Goal: Information Seeking & Learning: Learn about a topic

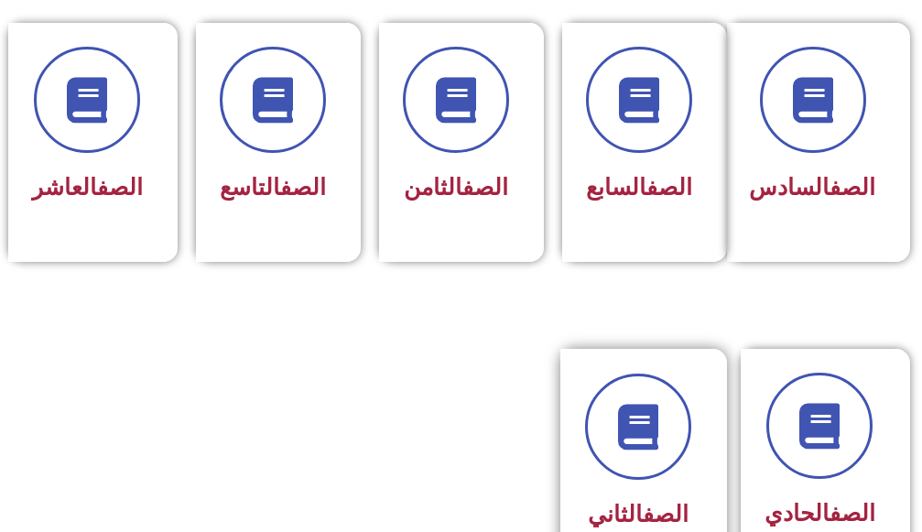
scroll to position [1007, 0]
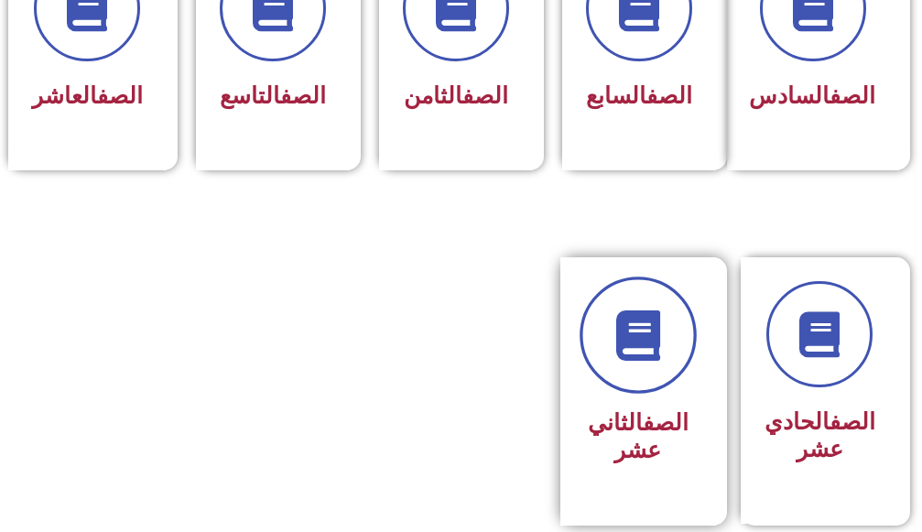
click at [630, 345] on icon at bounding box center [637, 334] width 50 height 50
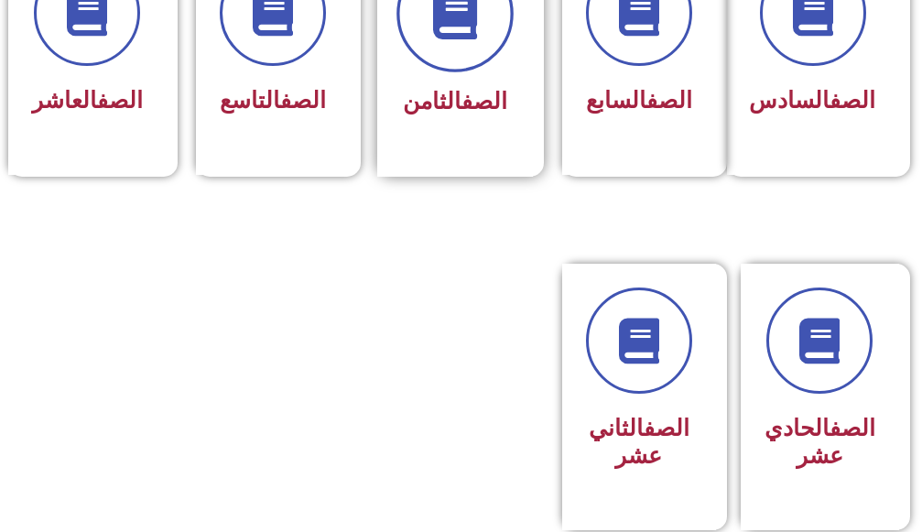
click at [477, 23] on icon at bounding box center [454, 13] width 50 height 50
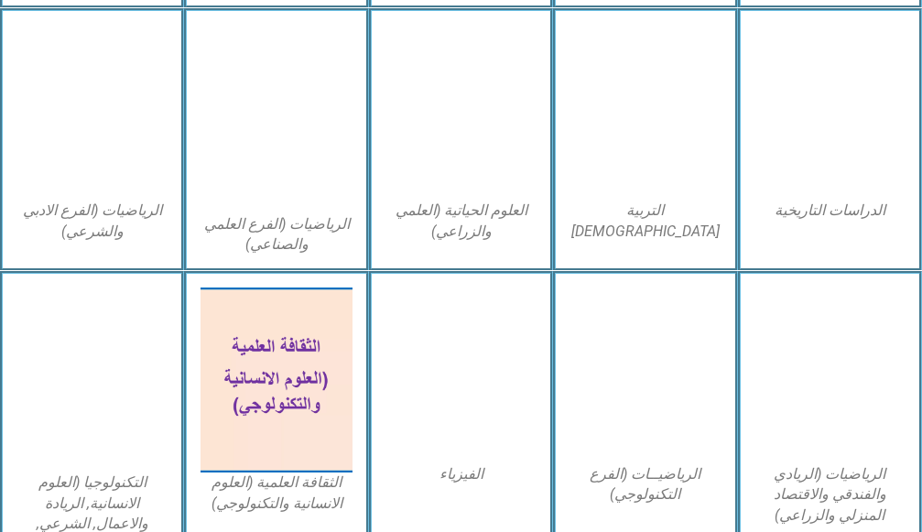
scroll to position [1190, 0]
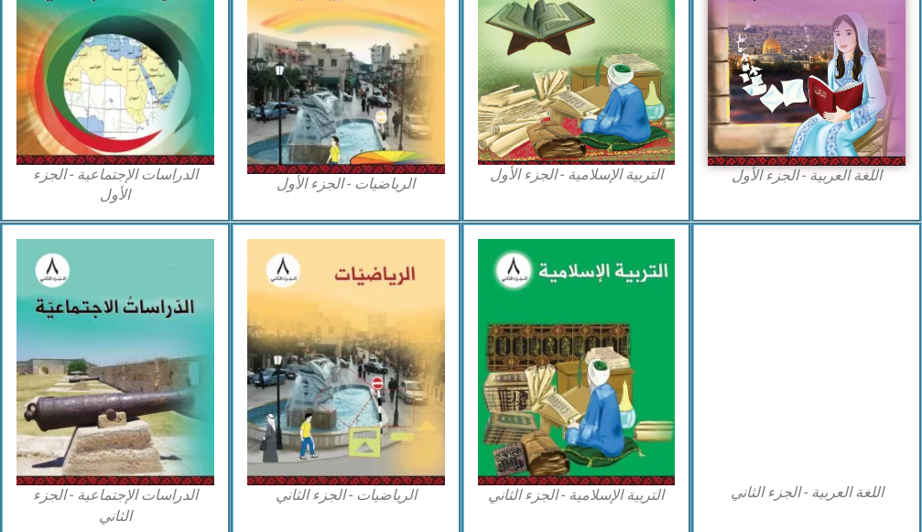
scroll to position [1130, 0]
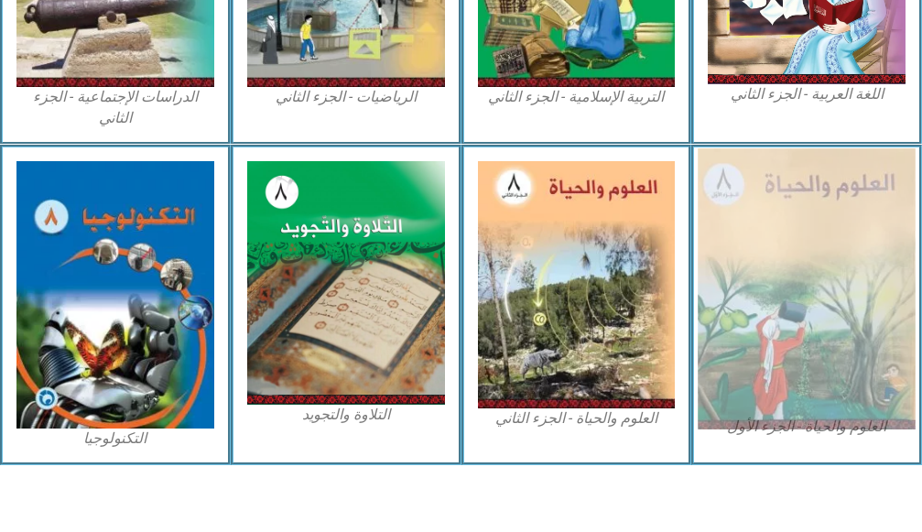
click at [785, 275] on img at bounding box center [805, 288] width 217 height 281
click at [785, 307] on img at bounding box center [805, 288] width 217 height 281
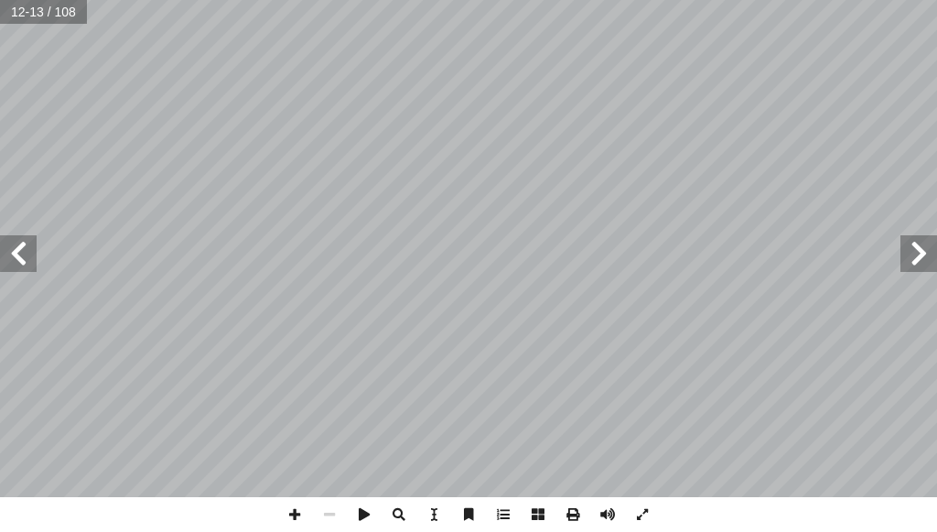
click at [8, 255] on span at bounding box center [18, 253] width 37 height 37
click at [936, 260] on div "٢٢ ر ّ فك ٔ ا نزيــم كتليز إ ا التفاعــل؟ ُ تســريع ُ كيــف يمكــن - أ ا فــي ا…" at bounding box center [468, 248] width 937 height 497
click at [874, 401] on div "٣٨ ل في المختبر َ ق ُ ( تحضير الع نشاط )5 دوات: ٔ وا�� ّ المواد ــات، ورد الخبي…" at bounding box center [468, 266] width 937 height 532
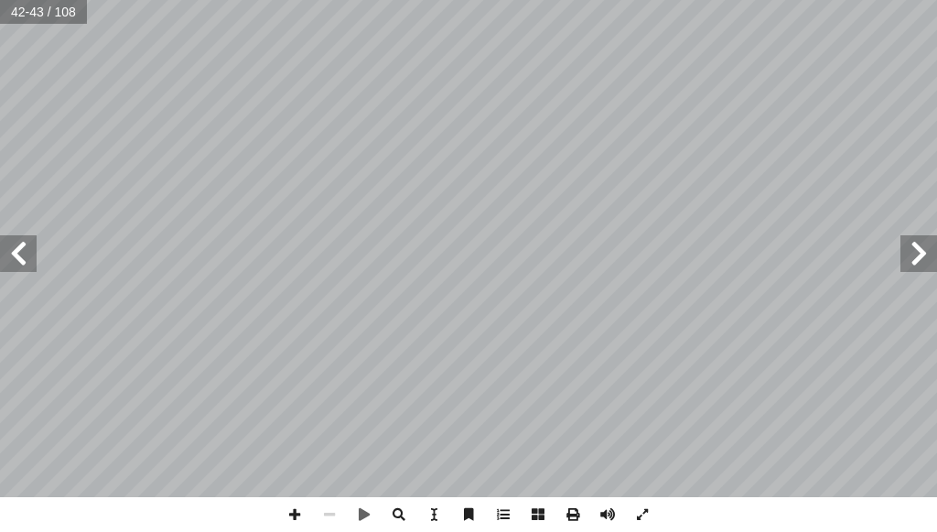
drag, startPoint x: 936, startPoint y: 513, endPoint x: 843, endPoint y: 570, distance: 109.3
click at [843, 124] on html "الصفحة الرئيسية الصف الأول الصف الثاني الصف الثالث الصف الرابع الصف الخامس الصف…" at bounding box center [468, 62] width 937 height 124
click at [910, 251] on span at bounding box center [919, 253] width 37 height 37
click at [910, 247] on span at bounding box center [919, 253] width 37 height 37
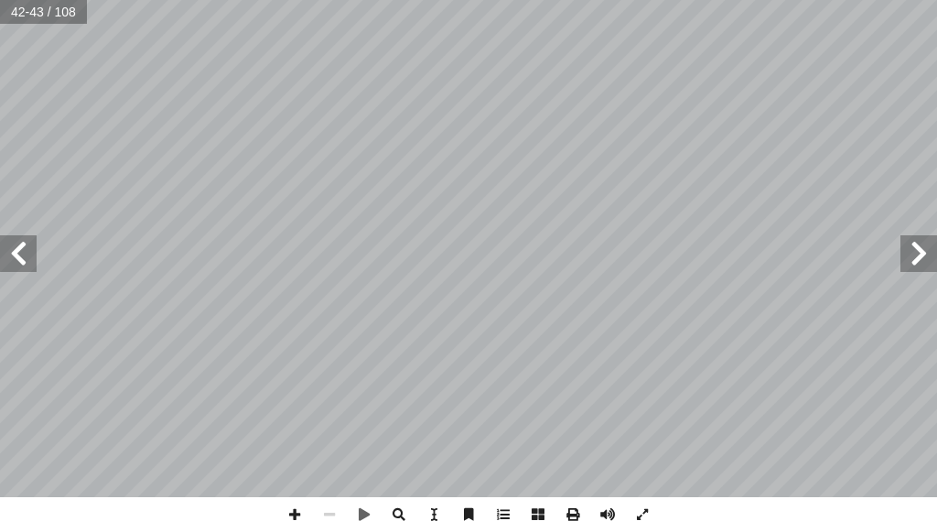
click at [910, 247] on span at bounding box center [919, 253] width 37 height 37
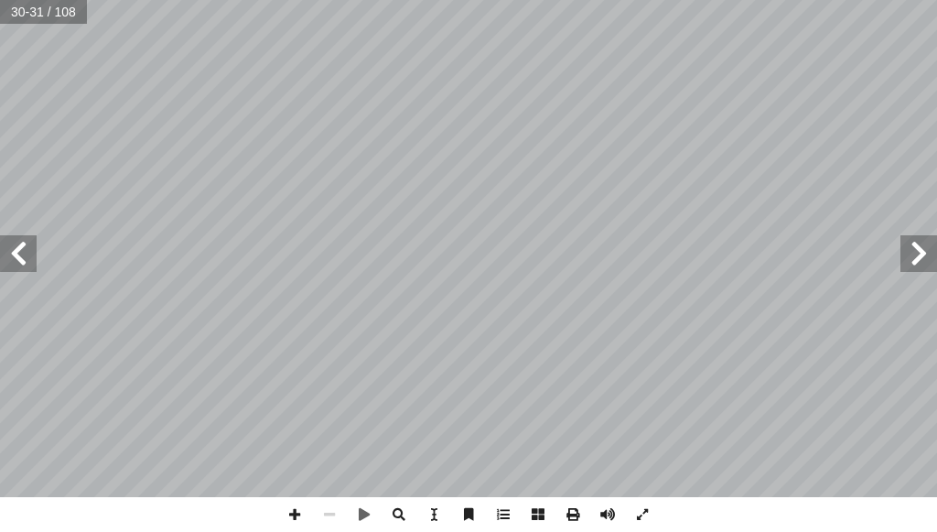
click at [846, 504] on div "٢٦ ة ّ نثوي أ ة وا�� ّ ة الذكري ّ عضاء الجنسي أ توجد في ا�� ة المنتجة للغاميتات…" at bounding box center [468, 266] width 937 height 532
click at [928, 241] on div "العلوم والحياة [PERSON_NAME]: ٔ فريق التا 8 ُ زء ُ الج ل � و � ا�� ( ً د. وفاء …" at bounding box center [468, 248] width 937 height 497
drag, startPoint x: 27, startPoint y: 269, endPoint x: 22, endPoint y: 254, distance: 15.6
click at [27, 269] on span at bounding box center [18, 253] width 37 height 37
click at [11, 255] on span at bounding box center [18, 253] width 37 height 37
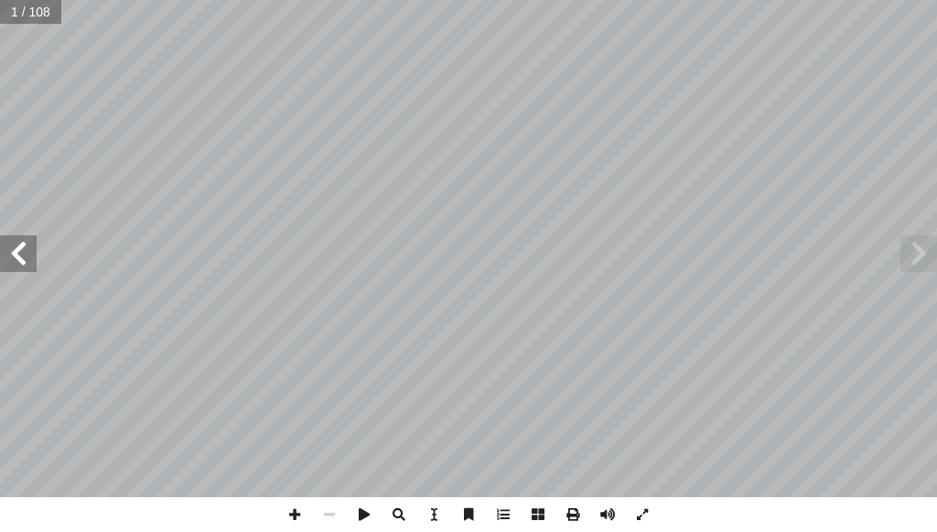
click at [11, 253] on span at bounding box center [18, 253] width 37 height 37
click at [14, 13] on input "text" at bounding box center [36, 12] width 72 height 24
click at [23, 14] on input "text" at bounding box center [36, 12] width 72 height 24
type input "**"
click at [11, 254] on span at bounding box center [18, 253] width 37 height 37
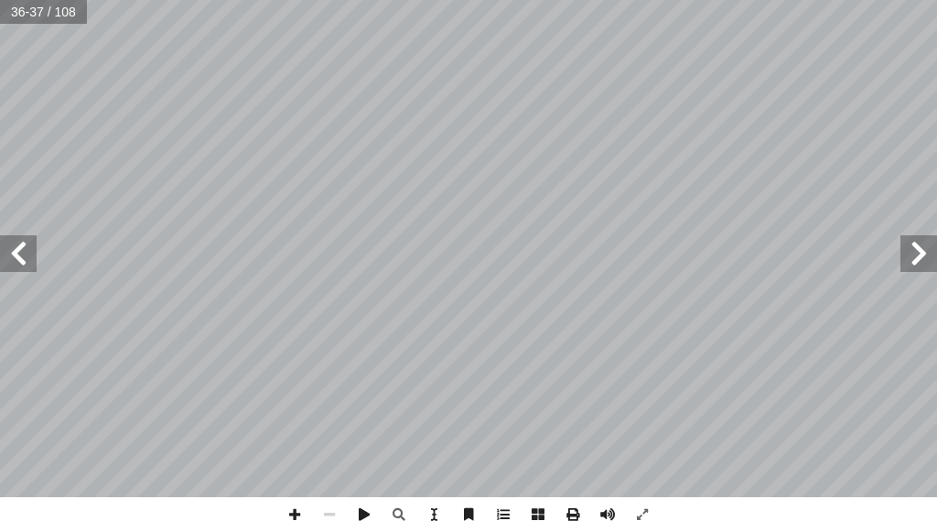
click at [915, 253] on span at bounding box center [919, 253] width 37 height 37
click at [916, 253] on span at bounding box center [919, 253] width 37 height 37
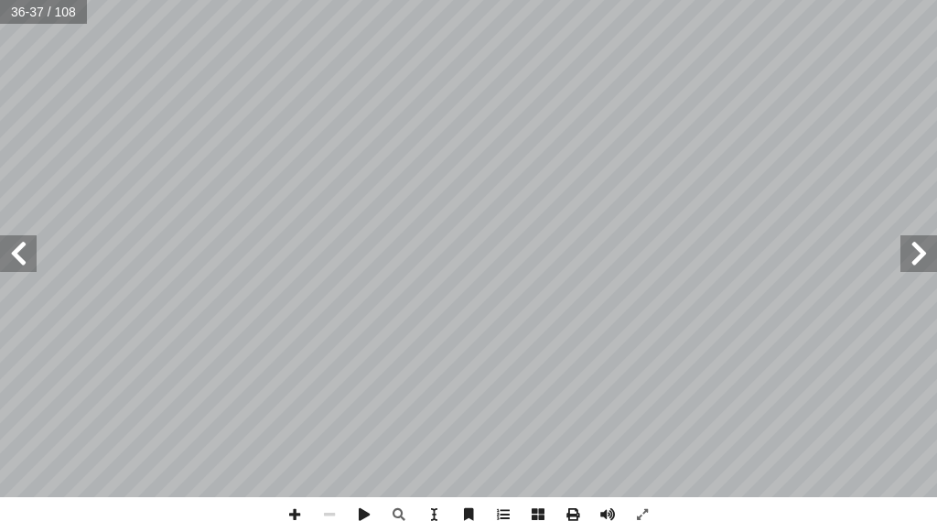
click at [916, 253] on span at bounding box center [919, 253] width 37 height 37
click at [919, 252] on span at bounding box center [919, 253] width 37 height 37
click at [917, 252] on span at bounding box center [919, 253] width 37 height 37
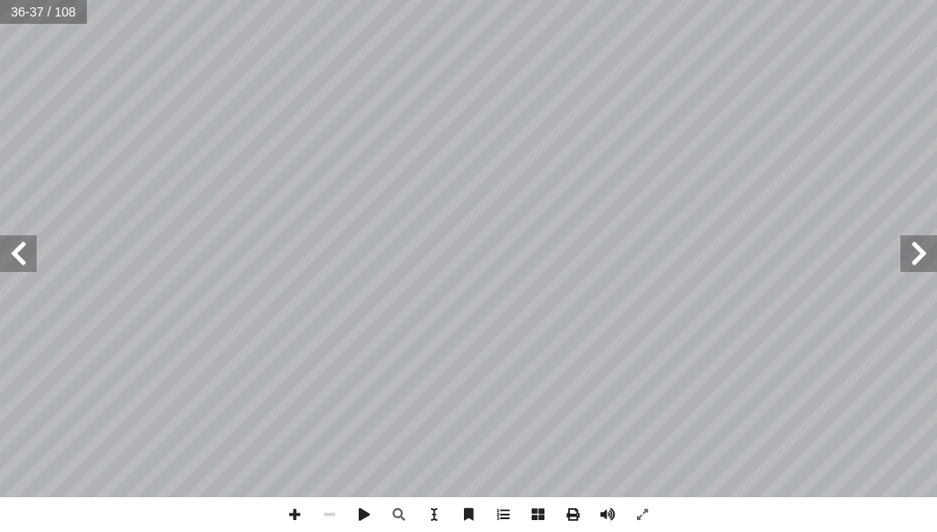
click at [917, 251] on span at bounding box center [919, 253] width 37 height 37
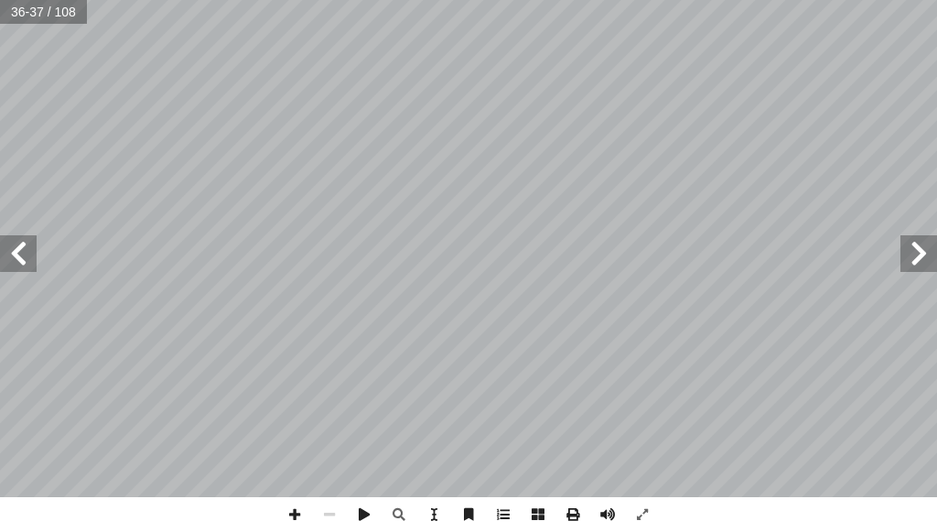
click at [918, 254] on span at bounding box center [919, 253] width 37 height 37
click at [928, 250] on span at bounding box center [919, 253] width 37 height 37
click at [926, 250] on span at bounding box center [919, 253] width 37 height 37
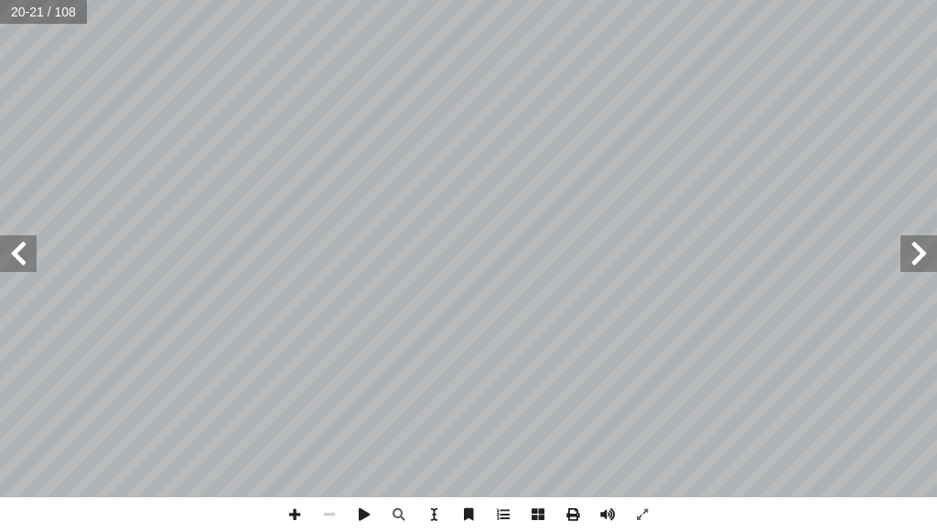
click at [926, 250] on span at bounding box center [919, 253] width 37 height 37
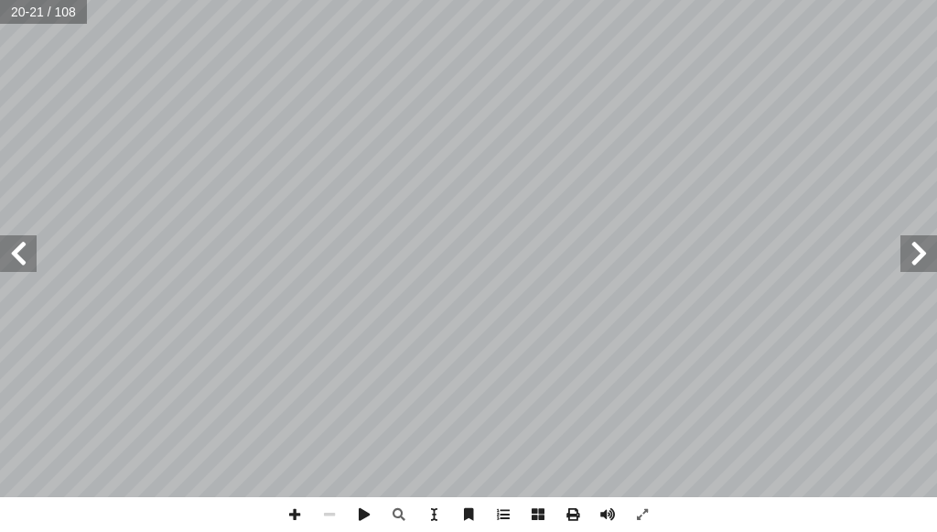
click at [926, 250] on span at bounding box center [919, 253] width 37 height 37
click at [925, 250] on span at bounding box center [919, 253] width 37 height 37
click at [924, 249] on span at bounding box center [919, 253] width 37 height 37
click at [924, 246] on span at bounding box center [919, 253] width 37 height 37
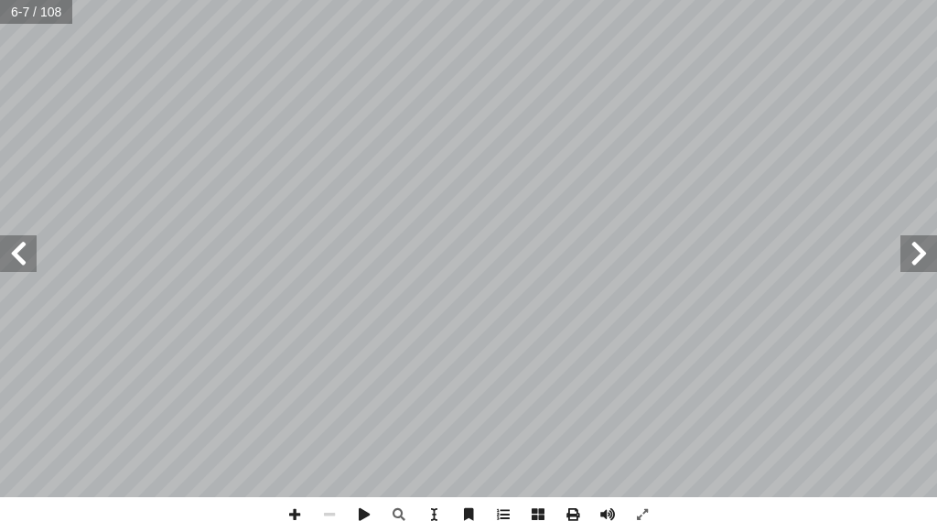
click at [16, 273] on div "٢ الخلية والحياة : ْ ل وناقش ّ م ٔ تا محدودة. ّ نات الكائن الحي � نسان لمكو ٕ ر…" at bounding box center [468, 248] width 937 height 497
click at [27, 258] on span at bounding box center [18, 253] width 37 height 37
click at [29, 258] on span at bounding box center [18, 253] width 37 height 37
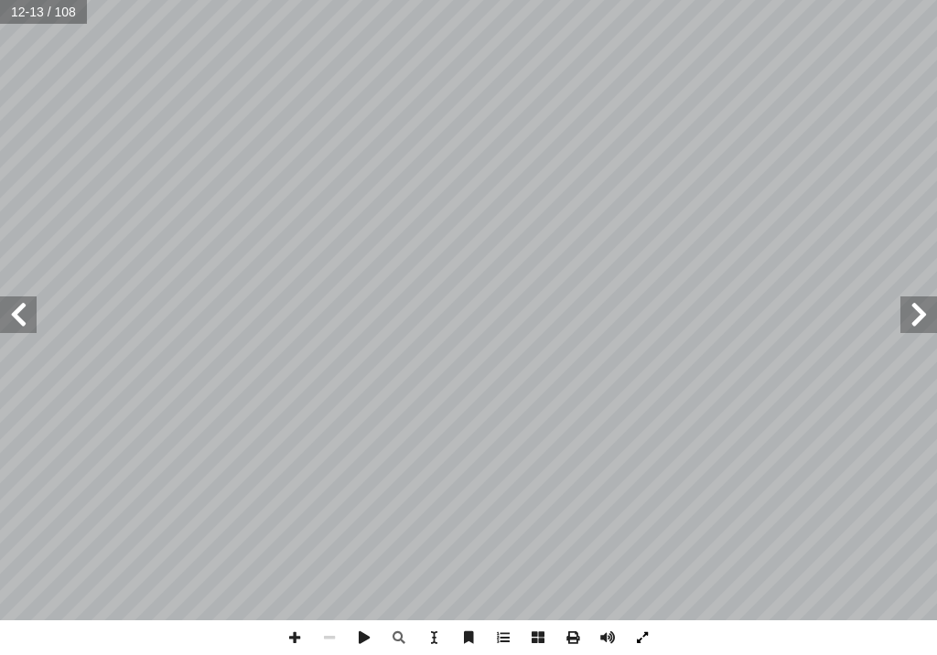
click at [644, 531] on span at bounding box center [642, 638] width 35 height 35
click at [349, 531] on span at bounding box center [364, 638] width 35 height 35
click at [362, 531] on span at bounding box center [364, 638] width 35 height 35
click at [916, 310] on div "٦ ٌ حداهمــا عدســة إ ن للتكبيــر، ا ْ ــب بهــذا ا��ســم؛ ��حتوائــه علــى عدس…" at bounding box center [468, 310] width 937 height 621
click at [424, 531] on span at bounding box center [433, 638] width 35 height 35
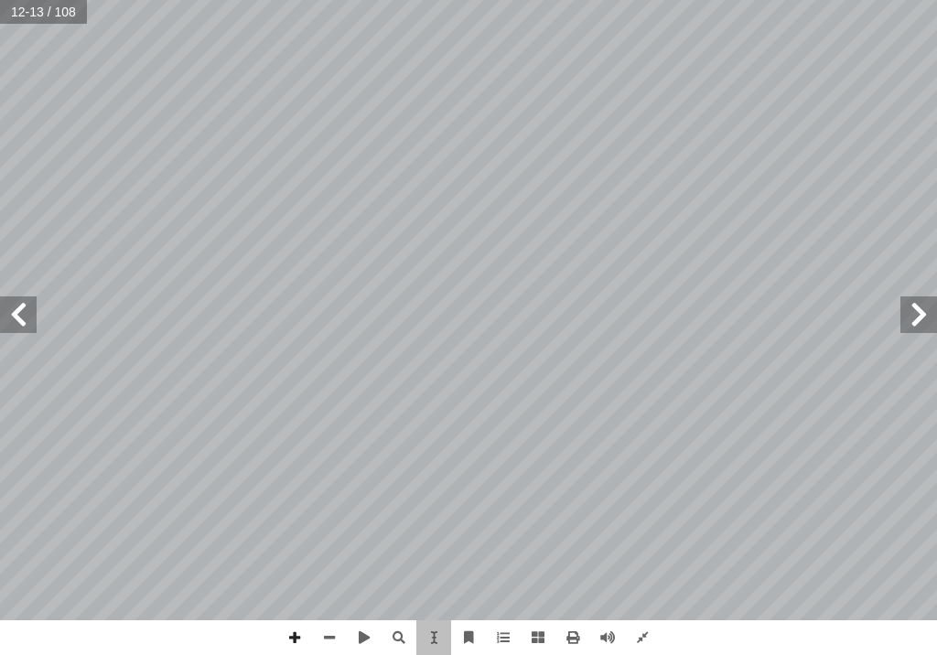
click at [377, 506] on div "٩ تية: ٓ سئلة ا�� أ عن ا�� ْ جب أ ٤- ا بهذا ا��سم؟ ّ المجهر التشريحي َ ي � م ُ …" at bounding box center [467, 334] width 843 height 1090
click at [427, 531] on span at bounding box center [433, 638] width 35 height 35
click at [528, 531] on span at bounding box center [538, 638] width 35 height 35
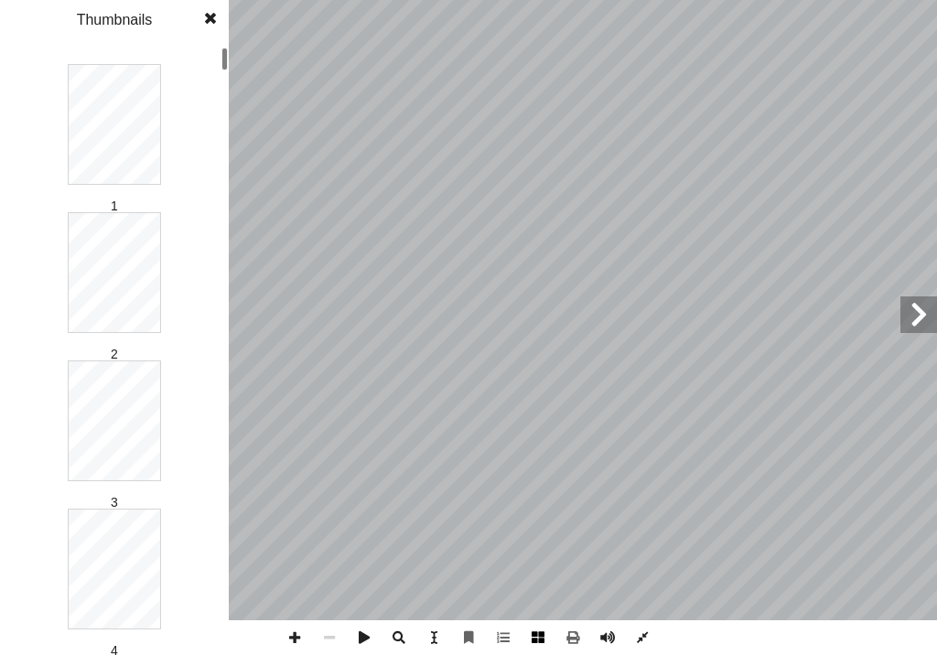
click at [544, 531] on span at bounding box center [538, 638] width 35 height 35
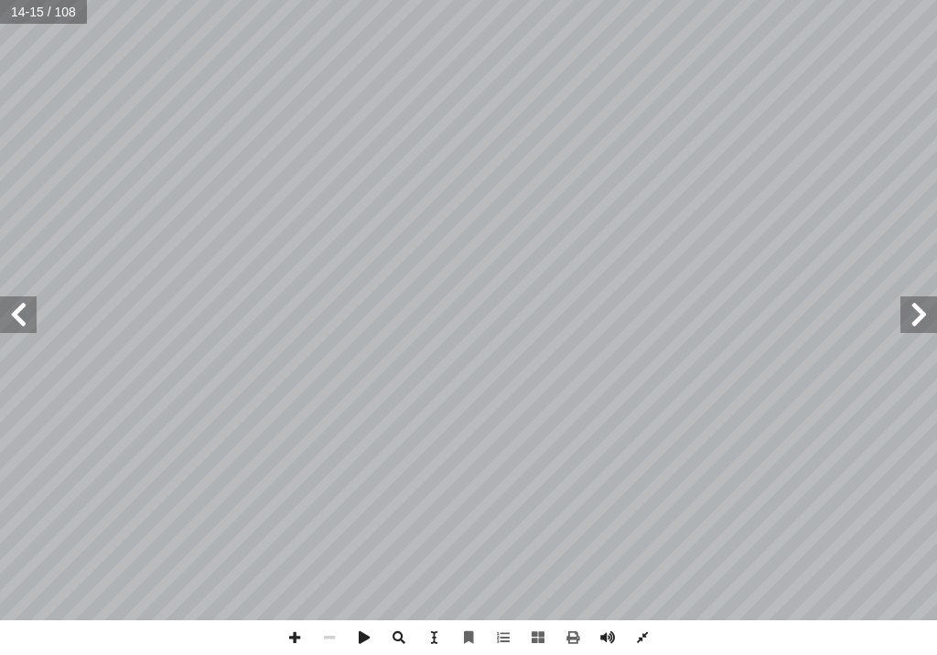
click at [0, 330] on div "١٠ مشروع: المخترع الصغير امــن فــي حديقــة المدرســة، ّ الث ّ مــن طلبــة الصـ…" at bounding box center [468, 310] width 937 height 621
click at [543, 531] on span at bounding box center [538, 638] width 35 height 35
drag, startPoint x: 328, startPoint y: 635, endPoint x: 328, endPoint y: 645, distance: 10.1
click at [328, 531] on span at bounding box center [329, 638] width 35 height 35
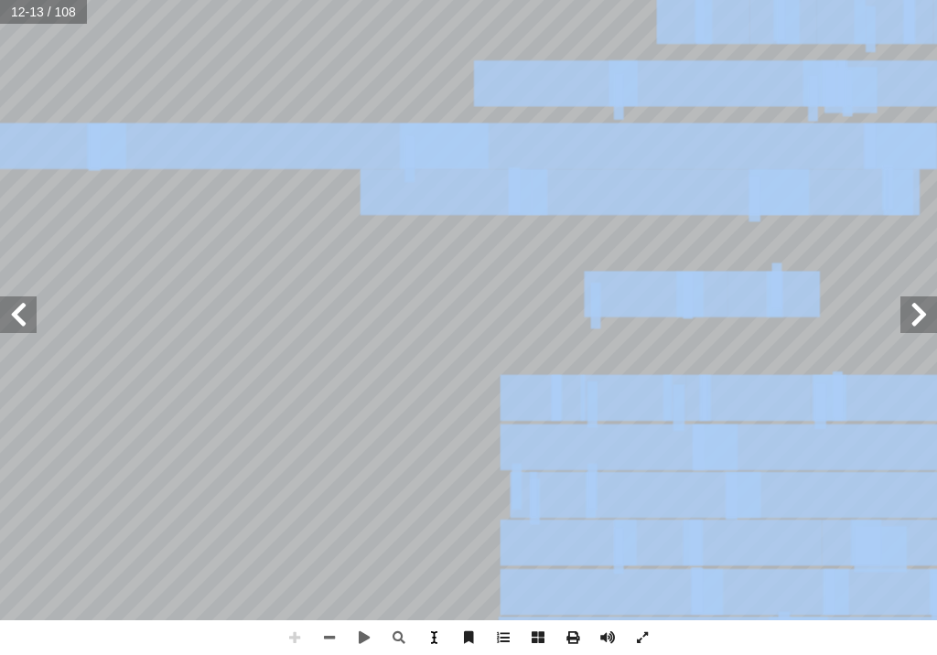
click at [457, 531] on div "٨ اف. ّ ف الماء الزائد بالجانب المقابل للصبغة، باستخدام ورق النش ّ ٦- جف ب. ّ ج…" at bounding box center [468, 327] width 937 height 655
